Goal: Navigation & Orientation: Find specific page/section

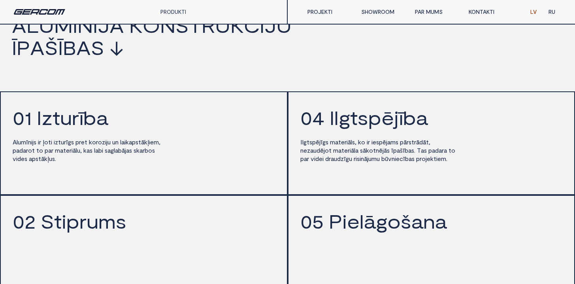
scroll to position [897, 0]
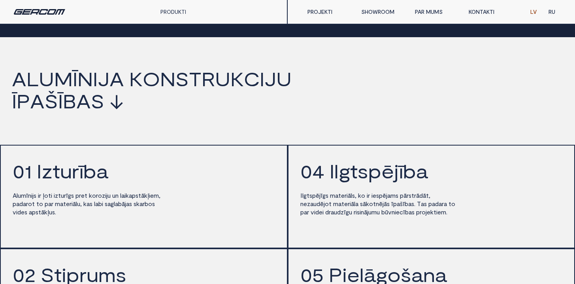
click at [257, 83] on span "c" at bounding box center [252, 79] width 16 height 20
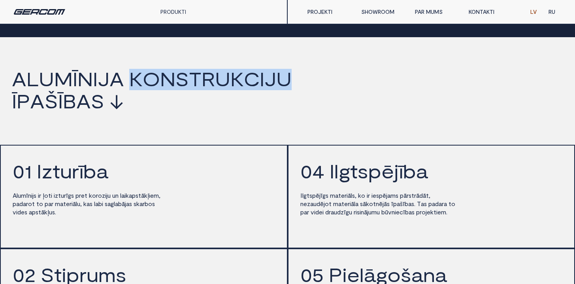
click at [257, 83] on span "c" at bounding box center [252, 79] width 16 height 20
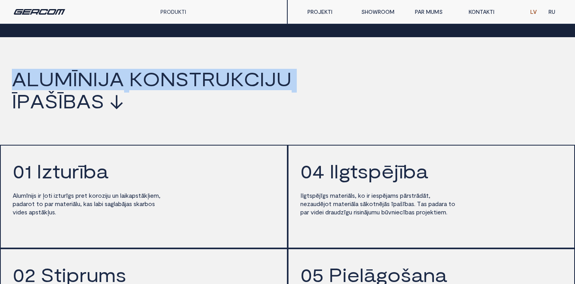
click at [257, 83] on span "c" at bounding box center [252, 79] width 16 height 20
copy h2 "a l u m ī n i j a k o n s t r u k c i j u"
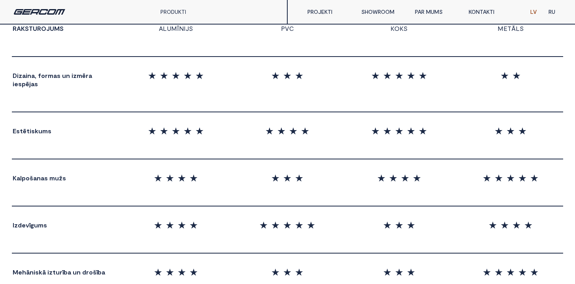
scroll to position [843, 0]
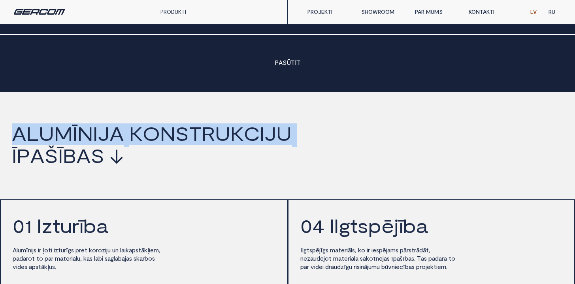
click at [328, 7] on link "PROJEKTI" at bounding box center [328, 12] width 54 height 16
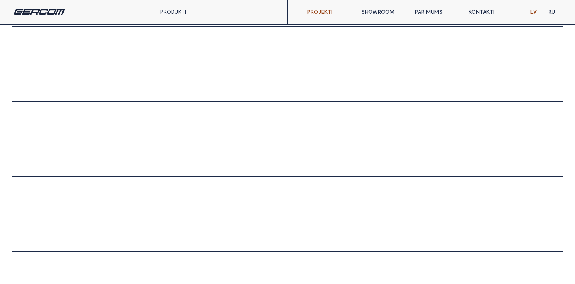
scroll to position [611, 0]
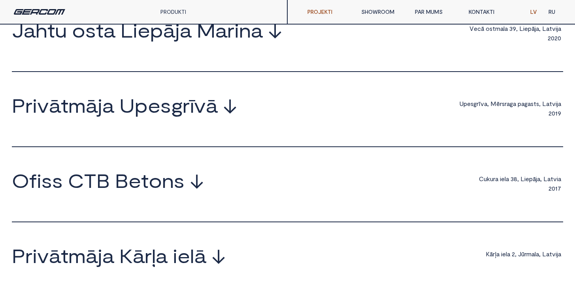
click at [175, 170] on body "M Ū S U P R O J E K T U I Z L A S E G e r c o m i r g u v i s p i e r e d z i d…" at bounding box center [287, 257] width 575 height 1579
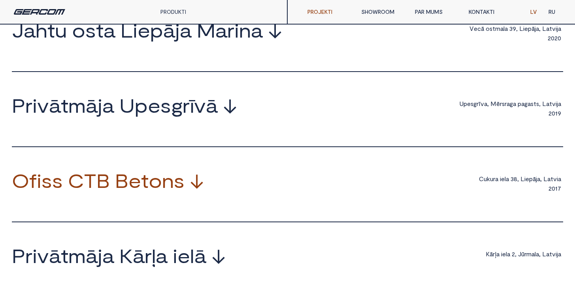
click at [164, 190] on span "n" at bounding box center [168, 180] width 12 height 19
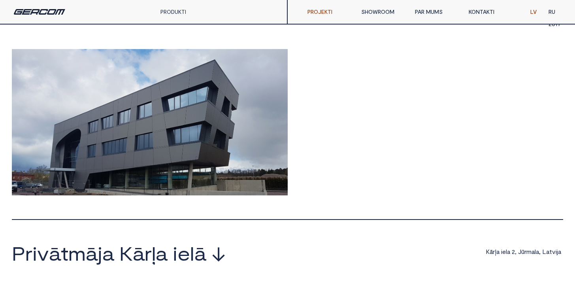
scroll to position [997, 0]
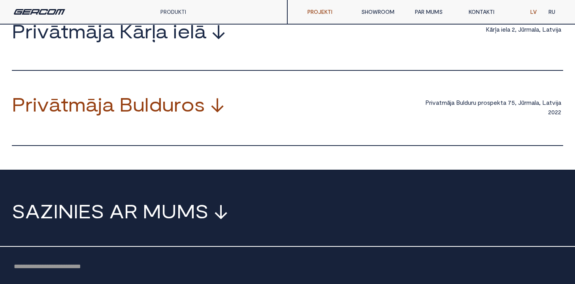
click at [135, 100] on span "u" at bounding box center [139, 103] width 12 height 19
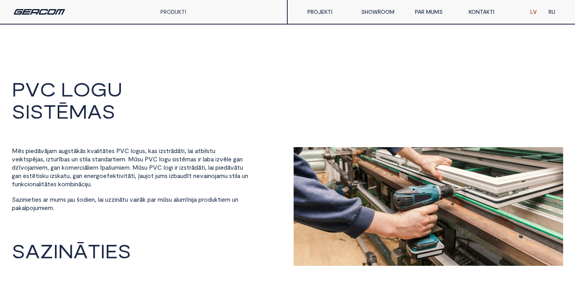
click at [28, 19] on div "PRODUKTI ALUMĪNIJS PVC PILNSTIKLA KONSTRUKCIJAS AIZSARGSLĒĢI" at bounding box center [144, 12] width 288 height 24
click at [28, 8] on div "PRODUKTI ALUMĪNIJS PVC PILNSTIKLA KONSTRUKCIJAS AIZSARGSLĒĢI" at bounding box center [144, 12] width 288 height 24
click at [32, 11] on img at bounding box center [39, 12] width 51 height 6
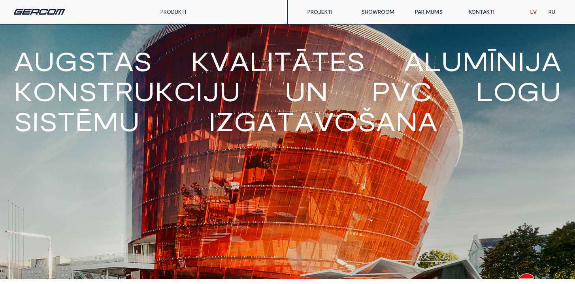
scroll to position [660, 0]
